Goal: Check status: Check status

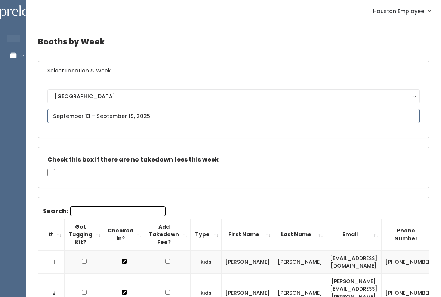
click at [196, 112] on input "text" at bounding box center [233, 116] width 372 height 14
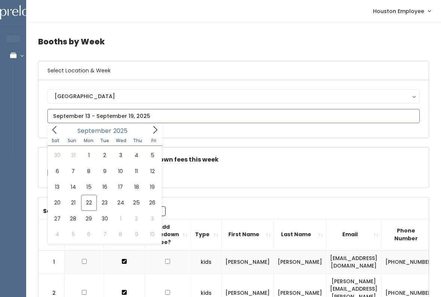
type input "September 20 to September 26"
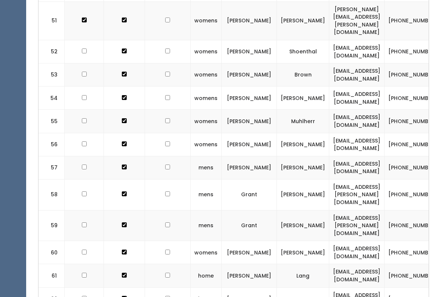
scroll to position [1519, 0]
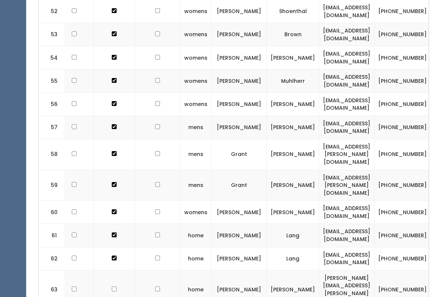
scroll to position [0, 6]
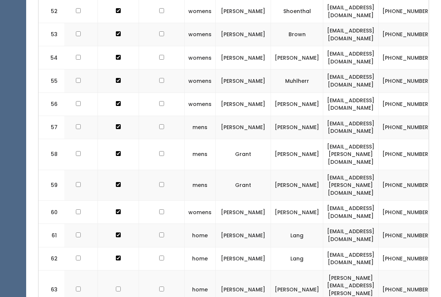
checkbox input "true"
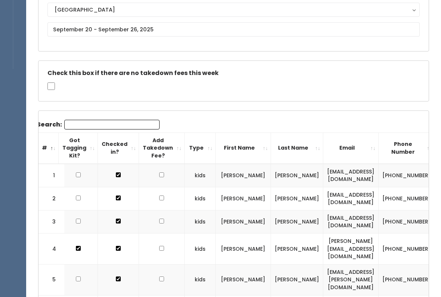
scroll to position [0, 0]
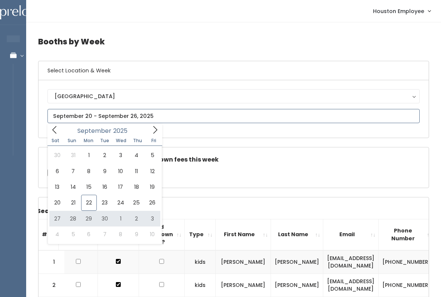
type input "September 27 to October 3"
